Goal: Task Accomplishment & Management: Use online tool/utility

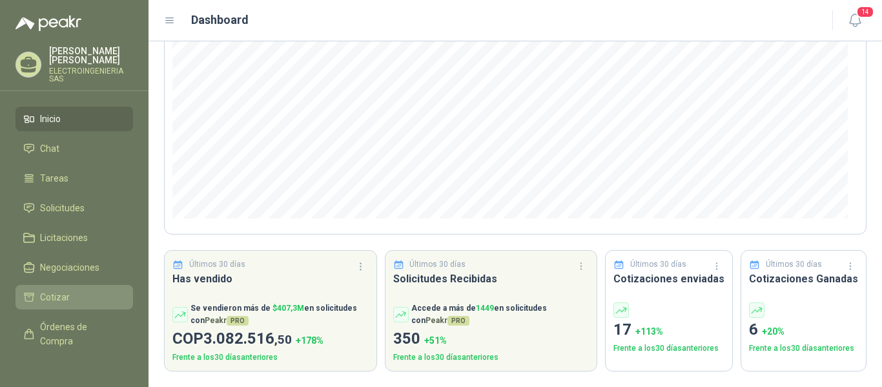
click at [62, 290] on span "Cotizar" at bounding box center [55, 297] width 30 height 14
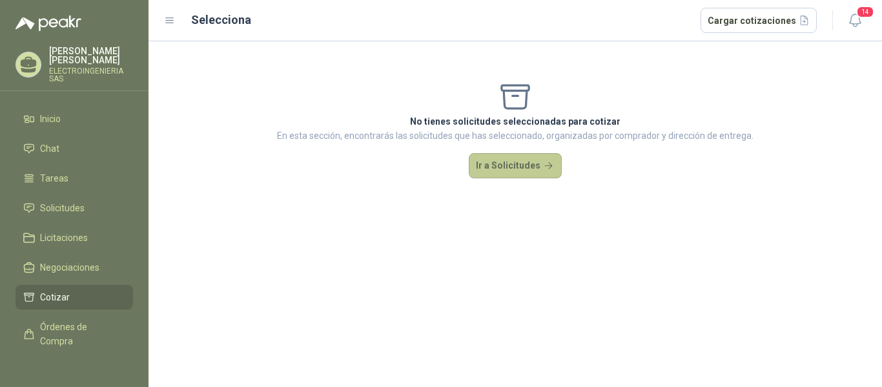
click at [514, 168] on button "Ir a Solicitudes" at bounding box center [515, 166] width 93 height 26
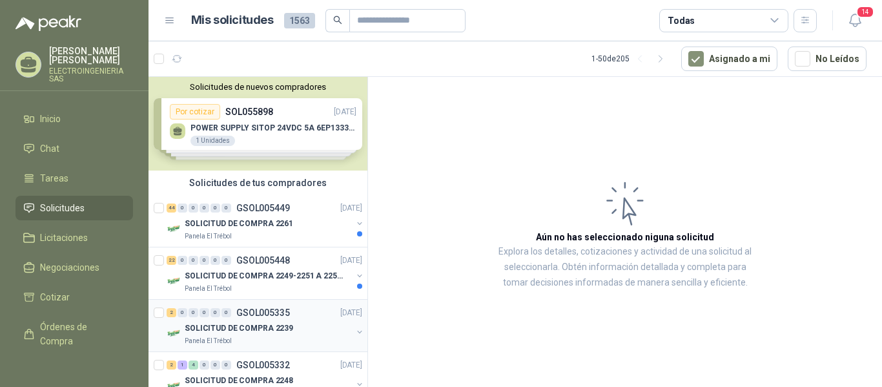
scroll to position [65, 0]
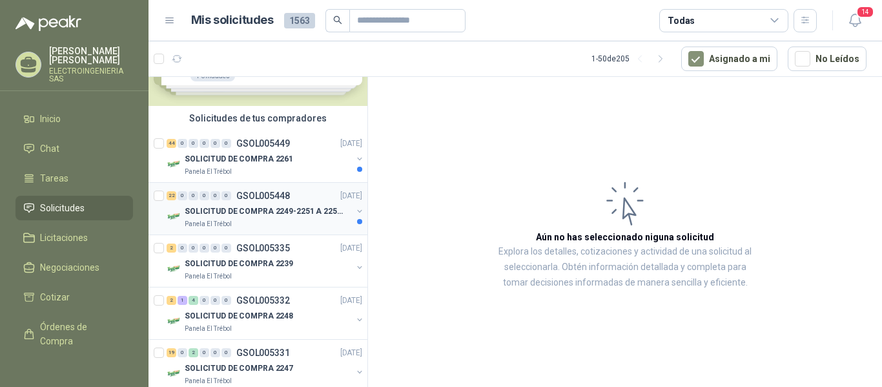
click at [255, 212] on p "SOLICITUD DE COMPRA 2249-2251 A 2256-2258 Y 2262" at bounding box center [265, 211] width 161 height 12
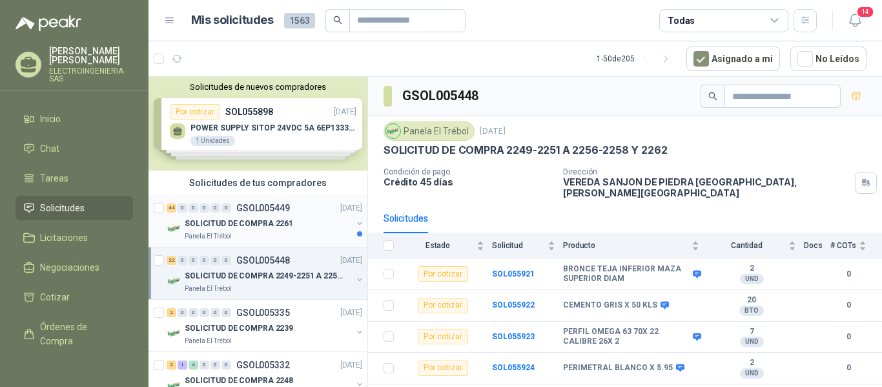
click at [258, 219] on p "SOLICITUD DE COMPRA 2261" at bounding box center [239, 223] width 108 height 12
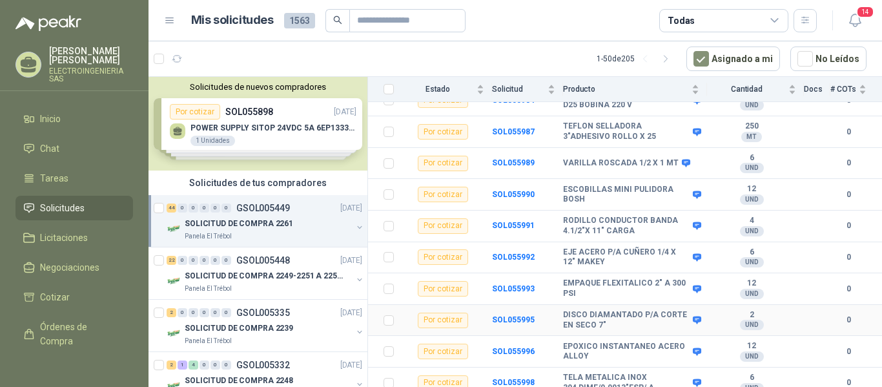
scroll to position [1288, 0]
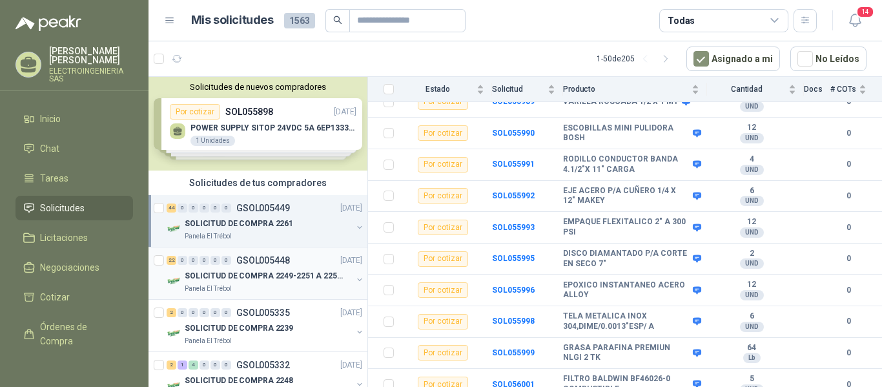
click at [247, 262] on p "GSOL005448" at bounding box center [263, 260] width 54 height 9
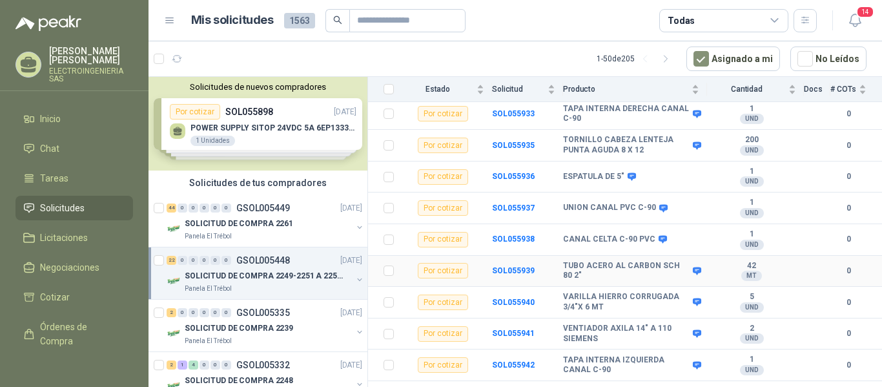
scroll to position [558, 0]
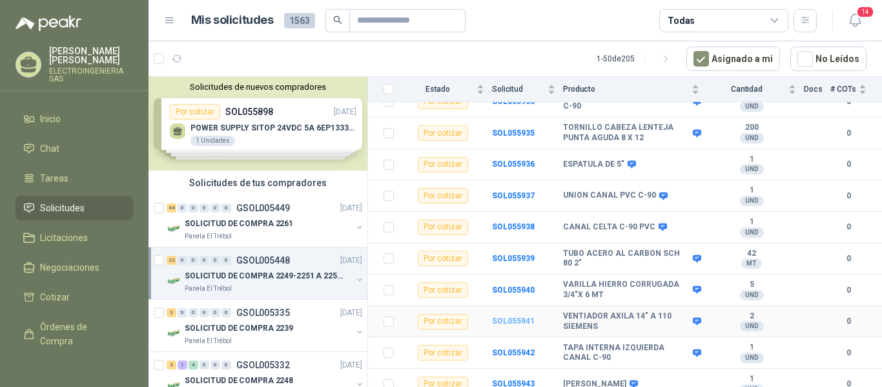
click at [503, 316] on b "SOL055941" at bounding box center [513, 320] width 43 height 9
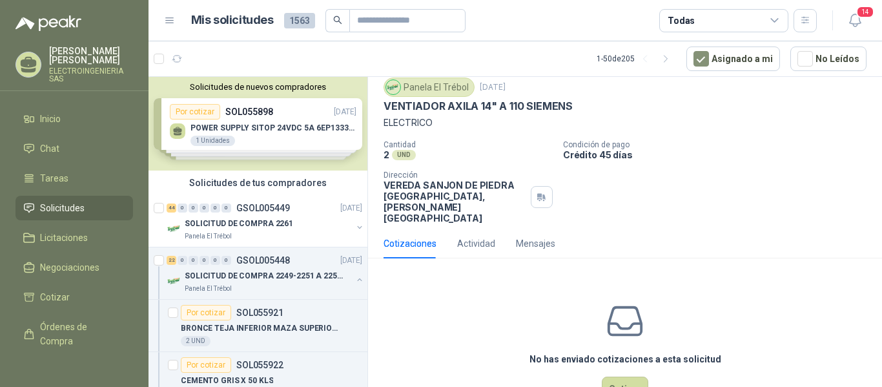
scroll to position [62, 0]
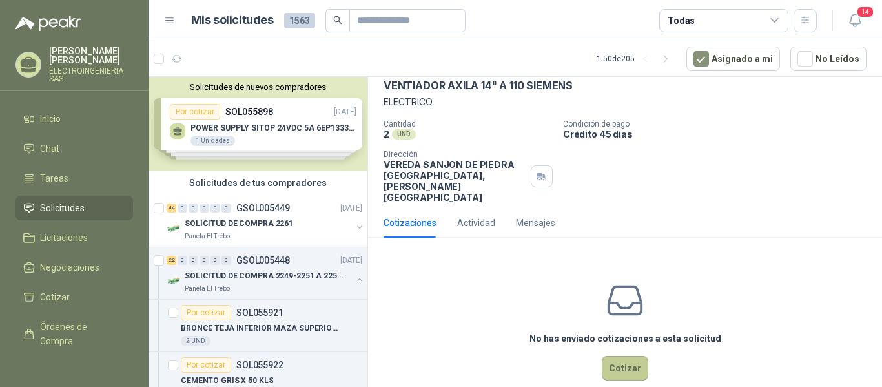
click at [620, 356] on button "Cotizar" at bounding box center [625, 368] width 46 height 25
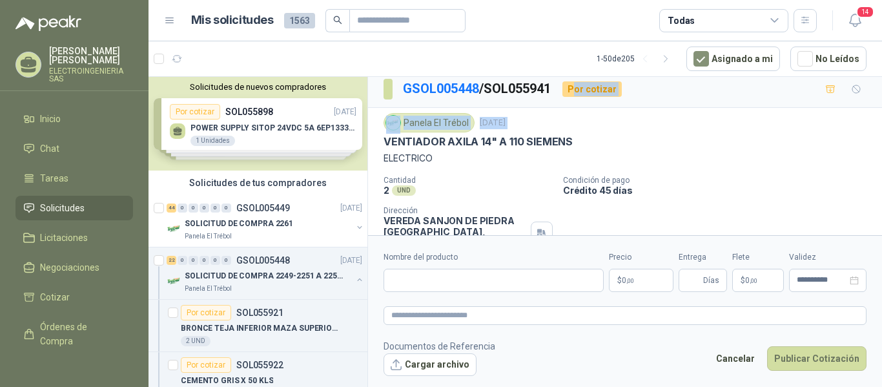
scroll to position [0, 0]
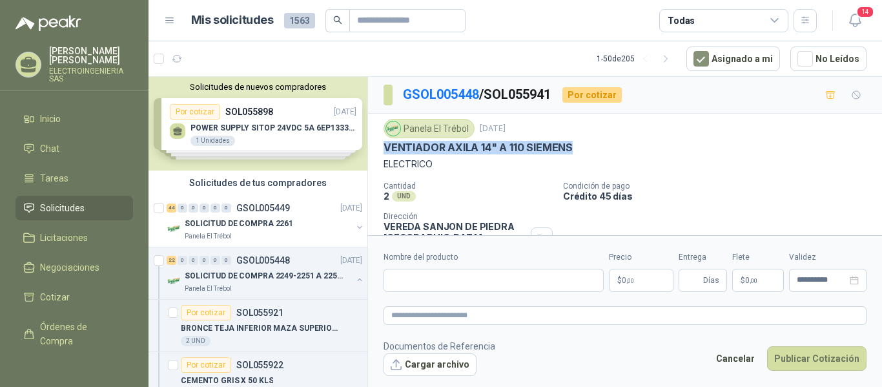
drag, startPoint x: 381, startPoint y: 92, endPoint x: 576, endPoint y: 146, distance: 202.1
click at [576, 146] on div "Panela El Trébol [DATE] VENTIADOR AXILA 14" A 110 SIEMENS ELECTRICO Cantidad 2 …" at bounding box center [625, 192] width 514 height 156
copy p "VENTIADOR AXILA 14" A 110 SIEMENS"
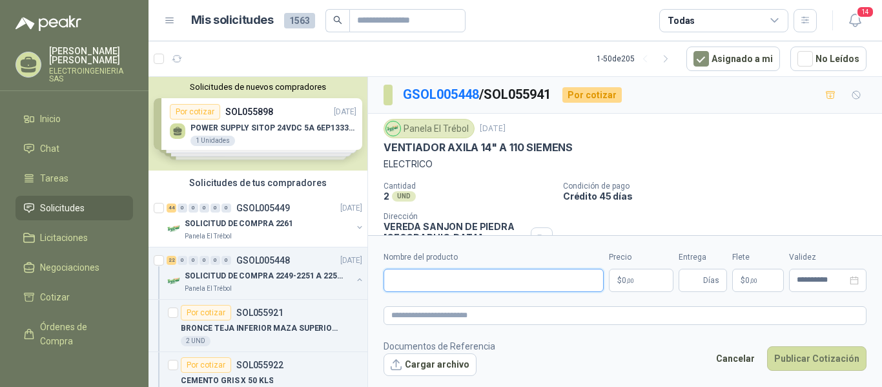
paste input "**********"
type input "**********"
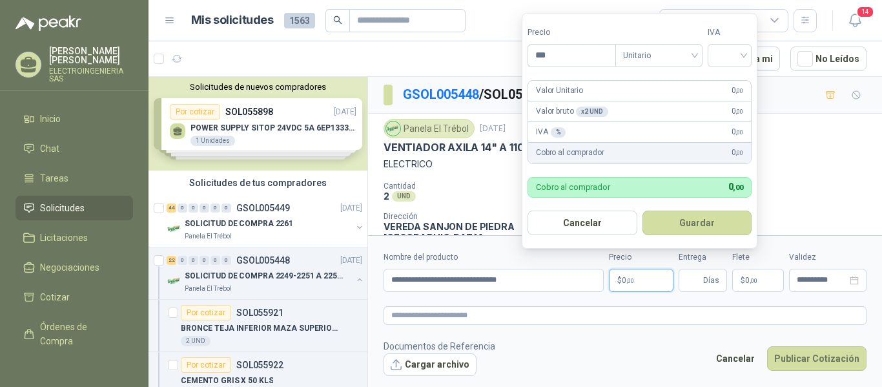
click at [638, 273] on p "$ 0 ,00" at bounding box center [641, 279] width 65 height 23
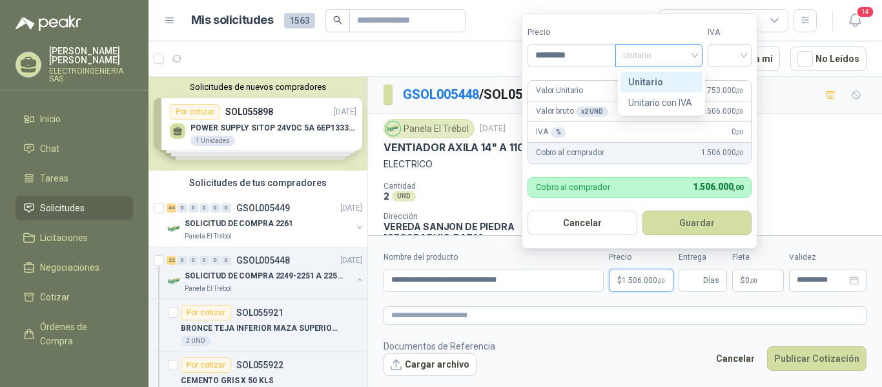
click at [694, 56] on span "Unitario" at bounding box center [659, 55] width 72 height 19
type input "*********"
drag, startPoint x: 653, startPoint y: 82, endPoint x: 674, endPoint y: 72, distance: 23.1
click at [661, 79] on div "Unitario" at bounding box center [661, 82] width 66 height 14
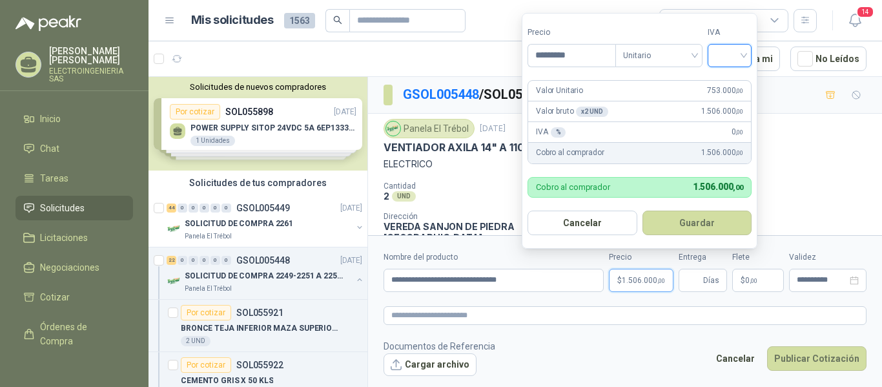
click at [734, 60] on input "search" at bounding box center [729, 54] width 28 height 19
click at [733, 81] on div "19%" at bounding box center [732, 82] width 24 height 14
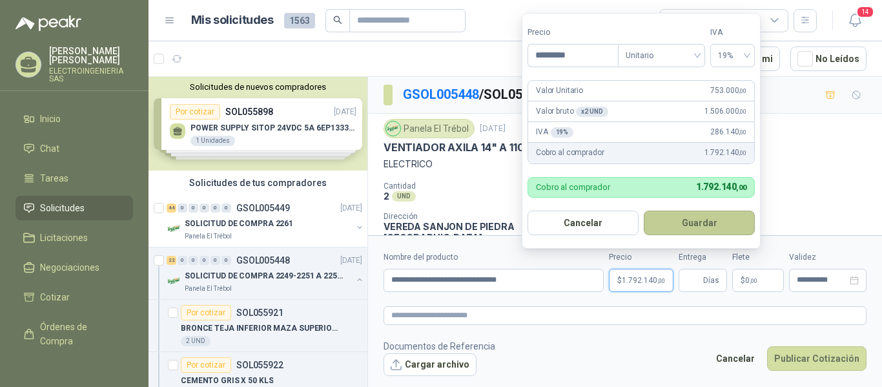
click at [721, 221] on button "Guardar" at bounding box center [698, 222] width 111 height 25
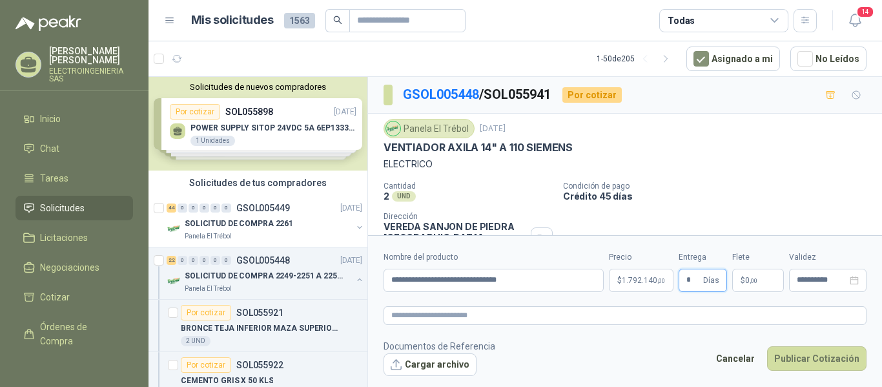
type input "*"
click at [751, 275] on p "$ 0 ,00" at bounding box center [758, 279] width 52 height 23
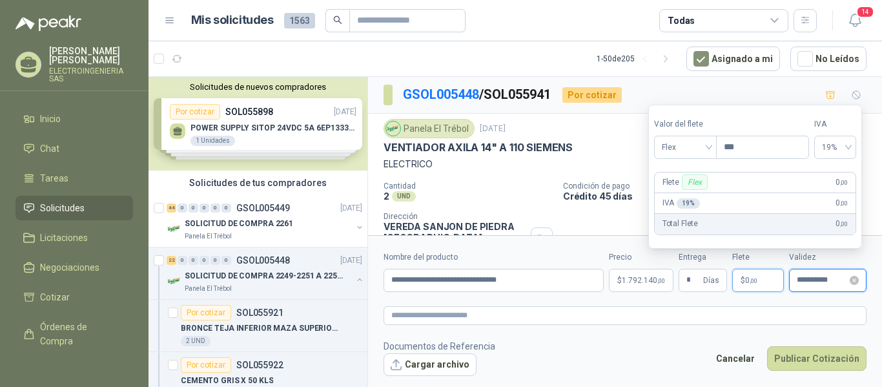
click at [823, 278] on input "**********" at bounding box center [821, 280] width 50 height 8
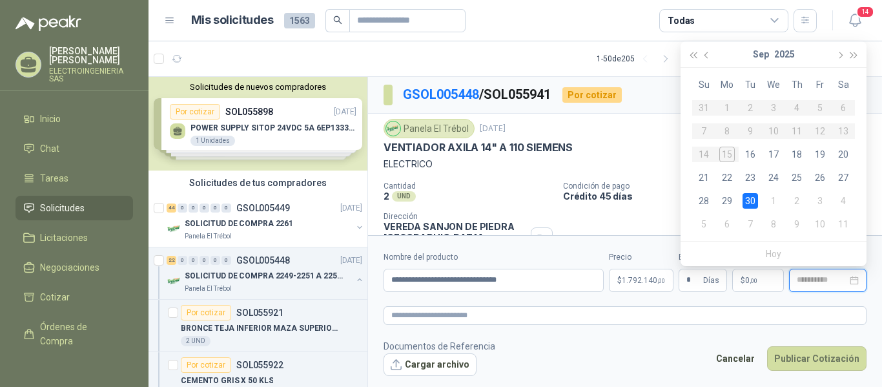
type input "**********"
click at [751, 199] on div "30" at bounding box center [749, 200] width 15 height 15
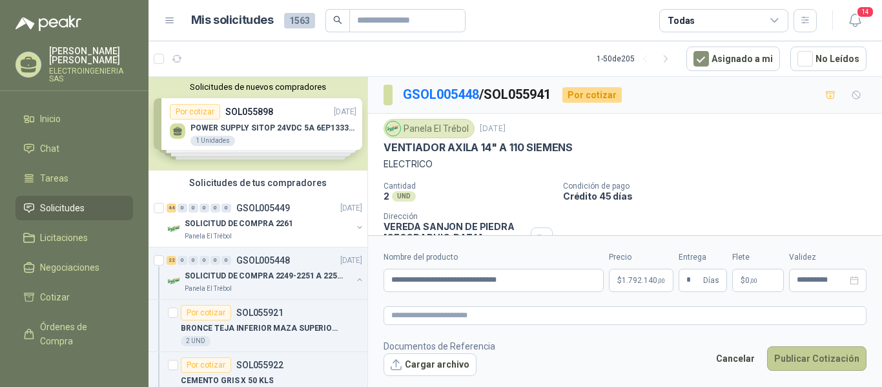
click at [816, 360] on button "Publicar Cotización" at bounding box center [816, 358] width 99 height 25
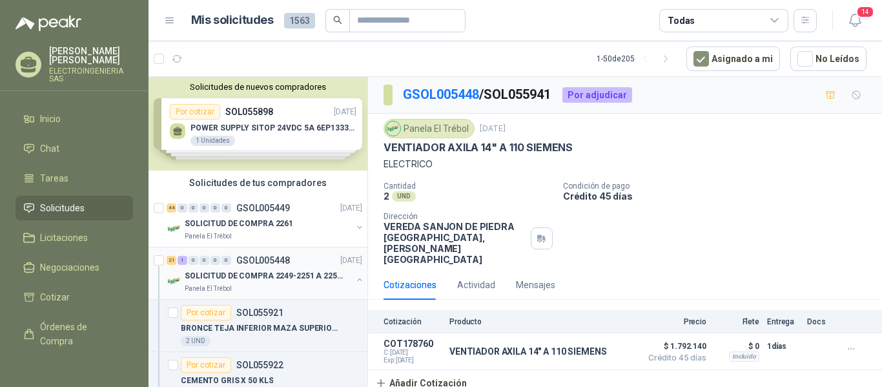
click at [295, 279] on p "SOLICITUD DE COMPRA 2249-2251 A 2256-2258 Y 2262" at bounding box center [265, 276] width 161 height 12
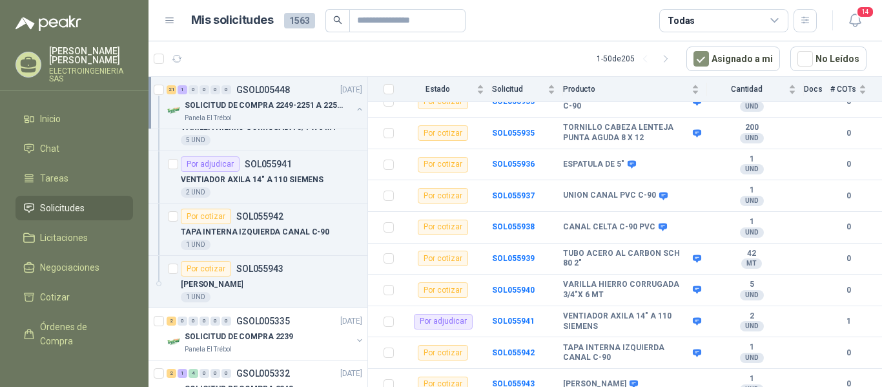
scroll to position [1162, 0]
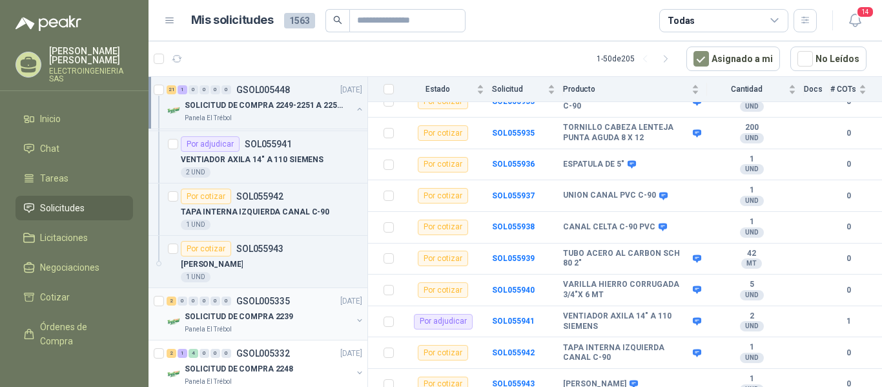
click at [268, 314] on p "SOLICITUD DE COMPRA 2239" at bounding box center [239, 316] width 108 height 12
